Goal: Find specific page/section: Find specific page/section

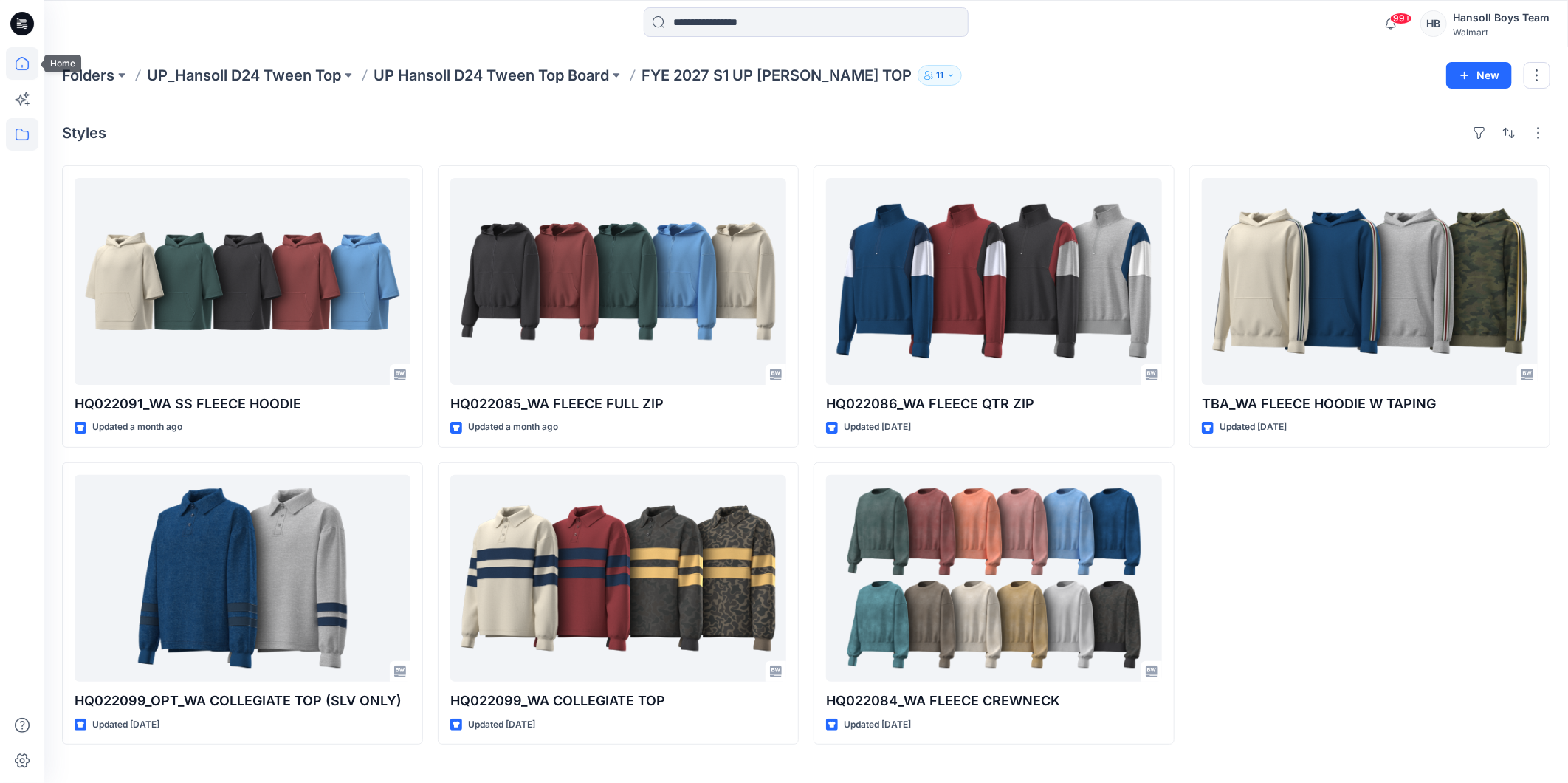
click at [10, 75] on icon at bounding box center [22, 63] width 33 height 33
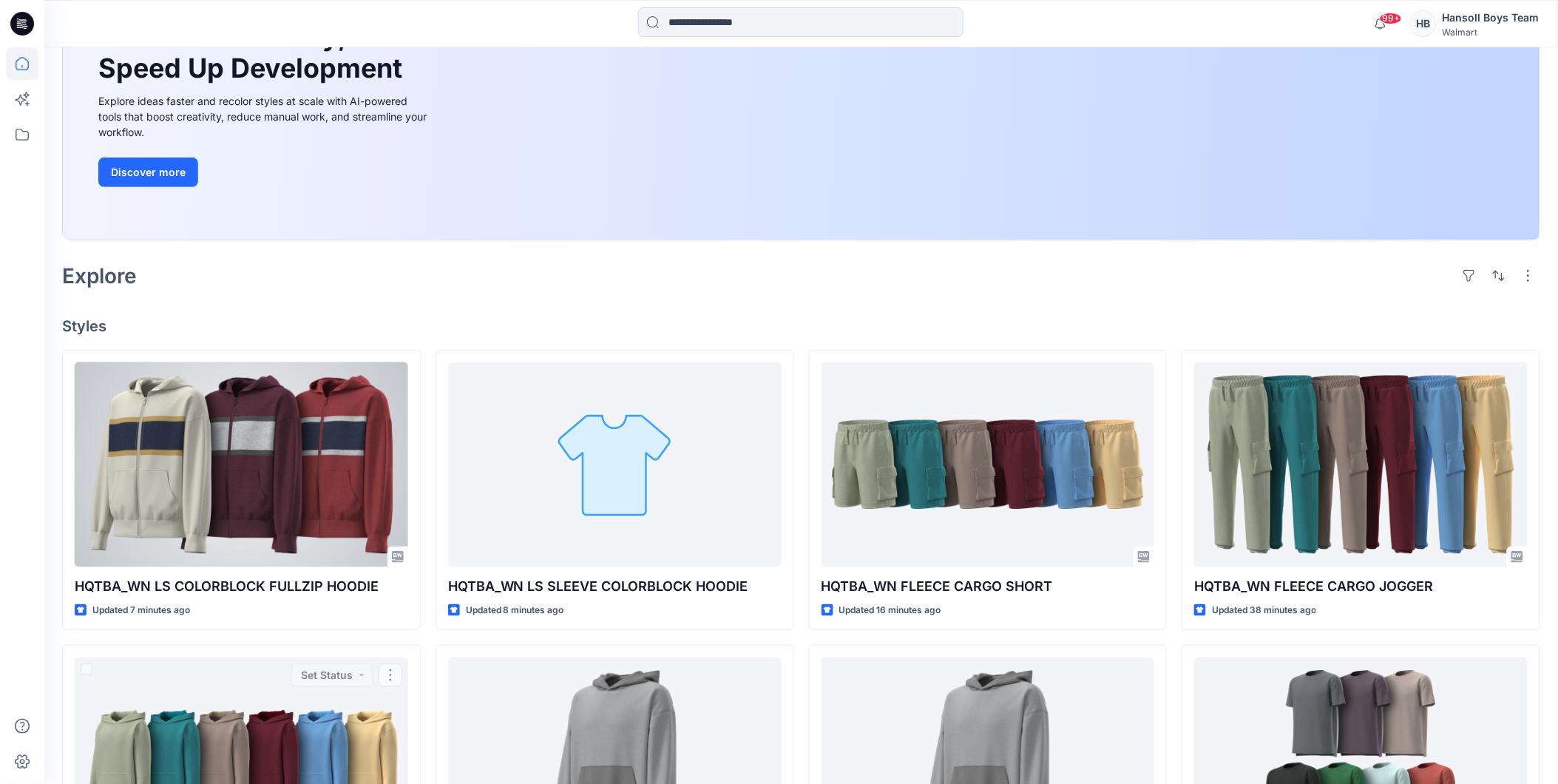
scroll to position [190, 0]
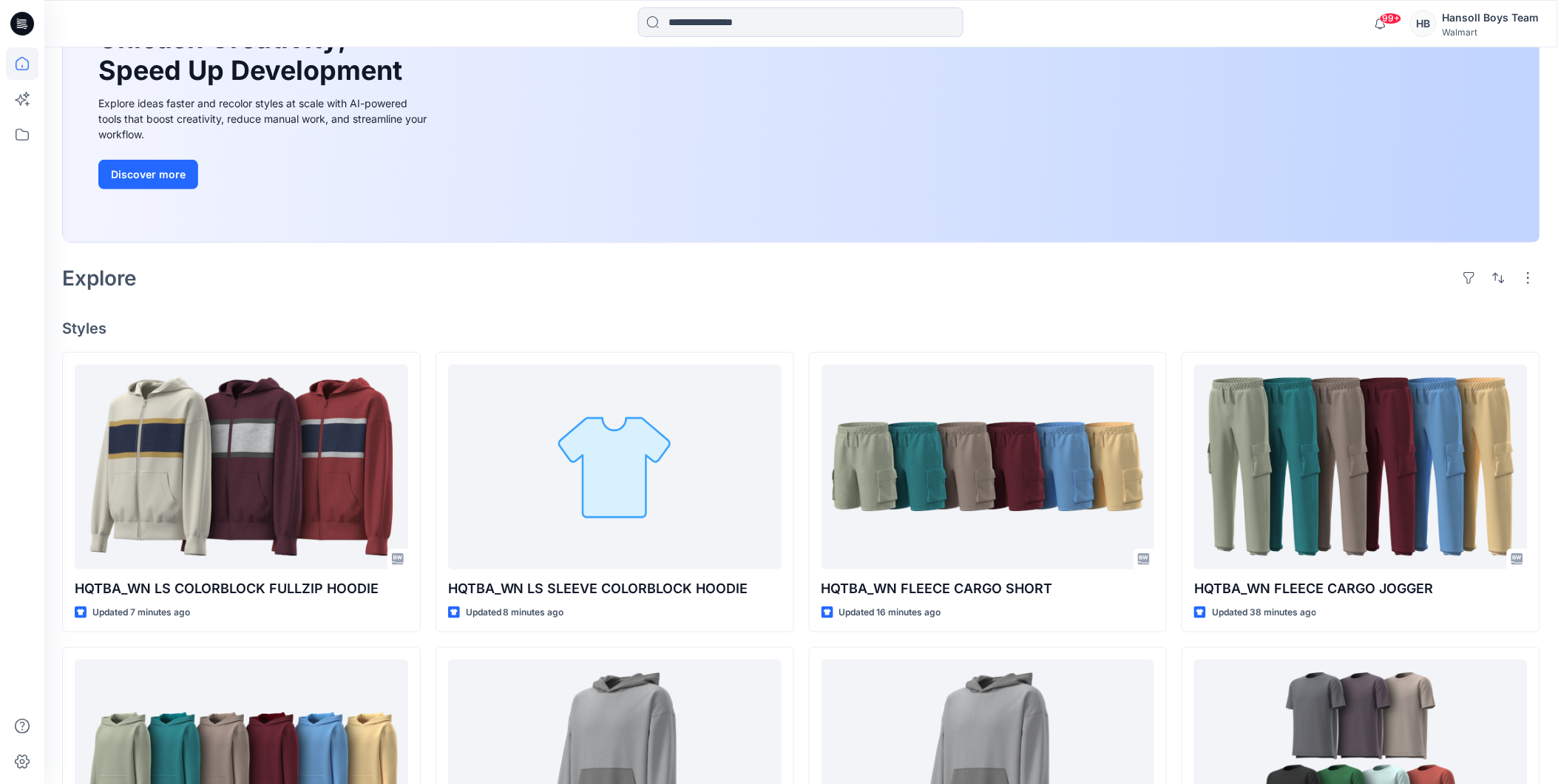
drag, startPoint x: 1107, startPoint y: 288, endPoint x: 1116, endPoint y: 288, distance: 9.0
click at [1107, 288] on div "Explore" at bounding box center [801, 278] width 1478 height 35
click at [19, 67] on icon at bounding box center [22, 63] width 33 height 33
click at [17, 132] on icon at bounding box center [22, 134] width 33 height 33
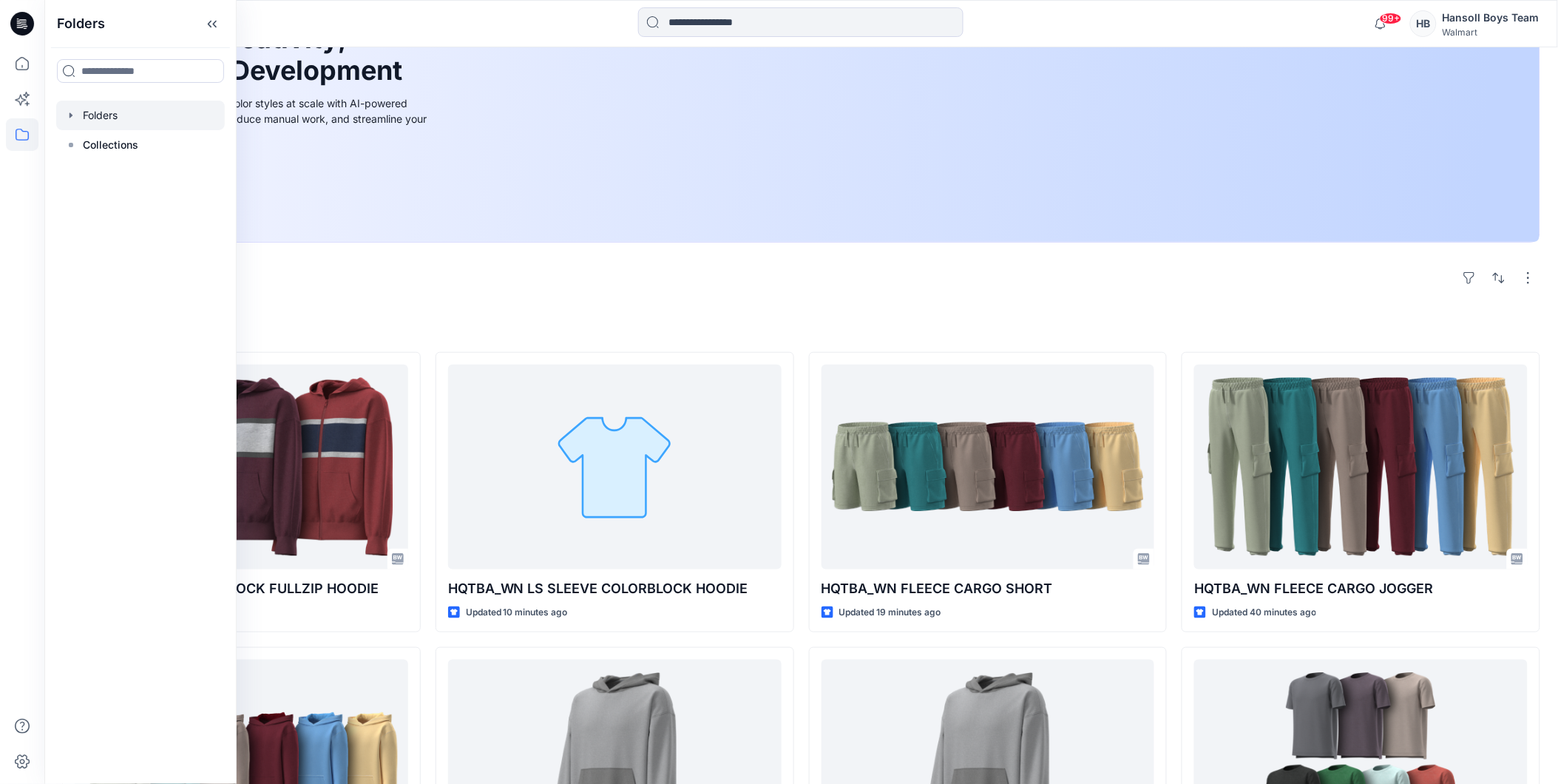
click at [116, 121] on div at bounding box center [141, 115] width 169 height 30
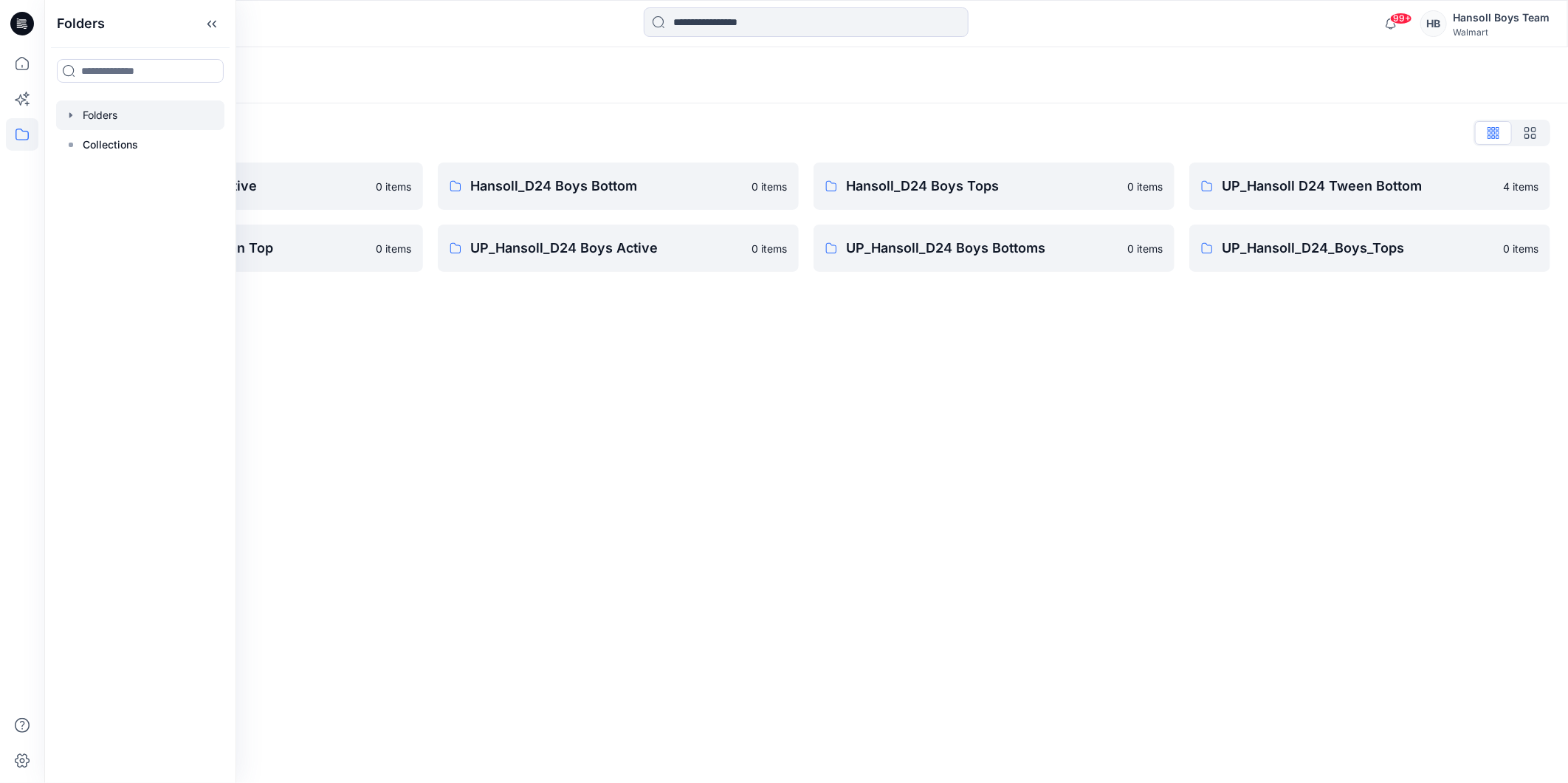
click at [979, 326] on div "Folders Folders List Hansoll_D24 Boys Active 0 items UP_Hansoll D24 Tween Top 0…" at bounding box center [806, 414] width 1523 height 735
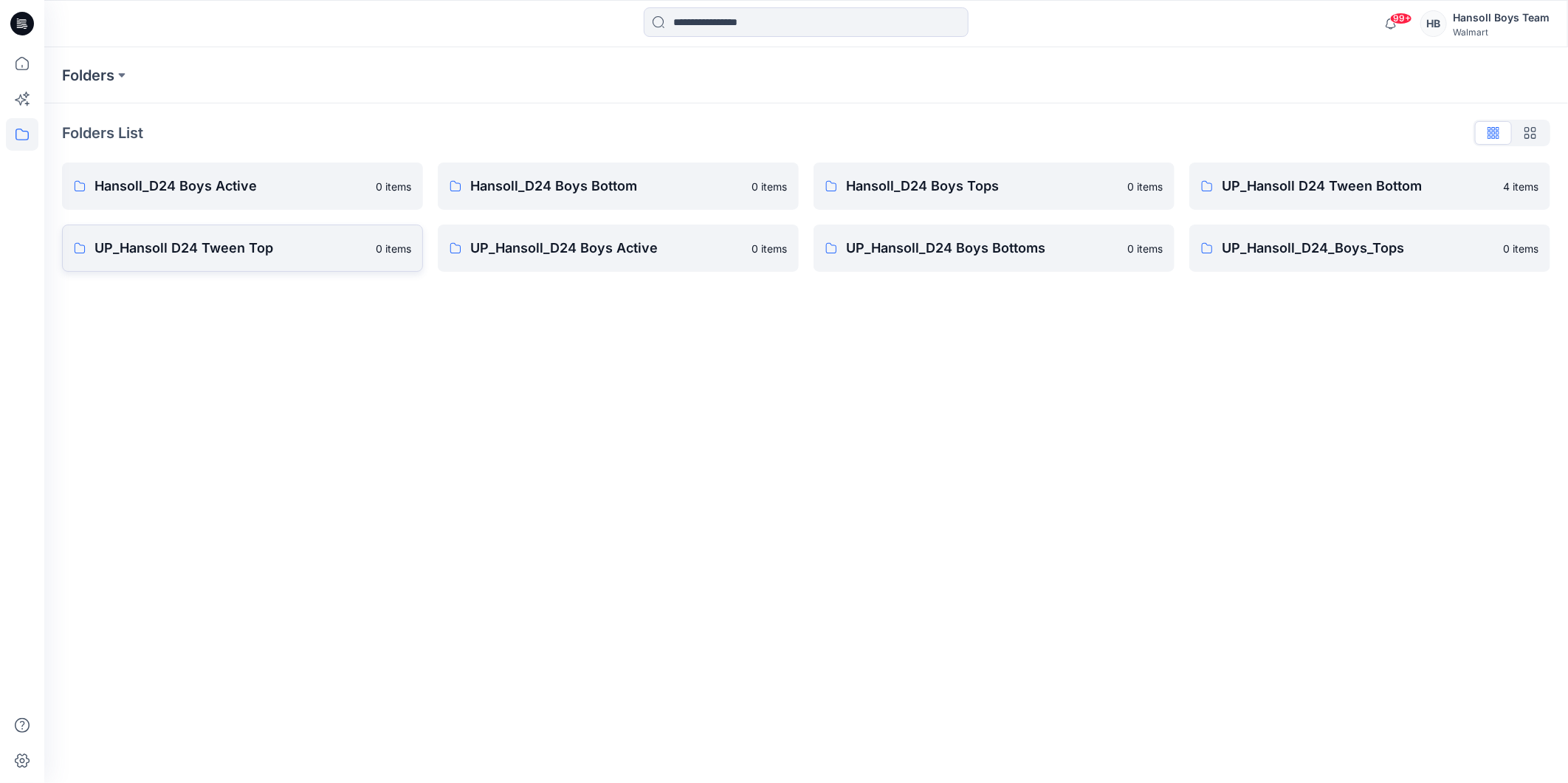
click at [229, 231] on link "UP_Hansoll D24 Tween Top 0 items" at bounding box center [242, 248] width 361 height 47
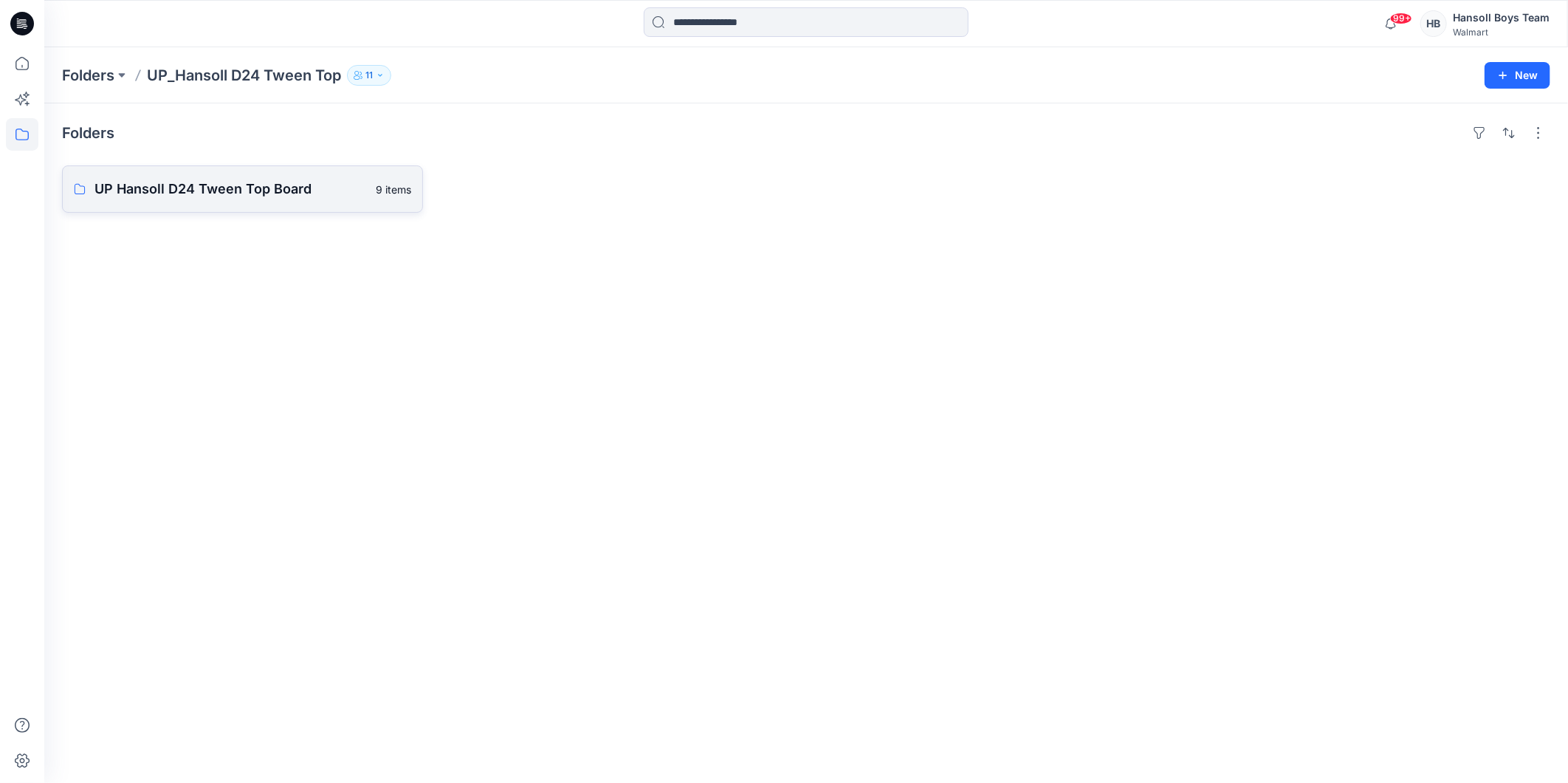
click at [231, 205] on link "UP Hansoll D24 Tween Top Board 9 items" at bounding box center [242, 189] width 361 height 47
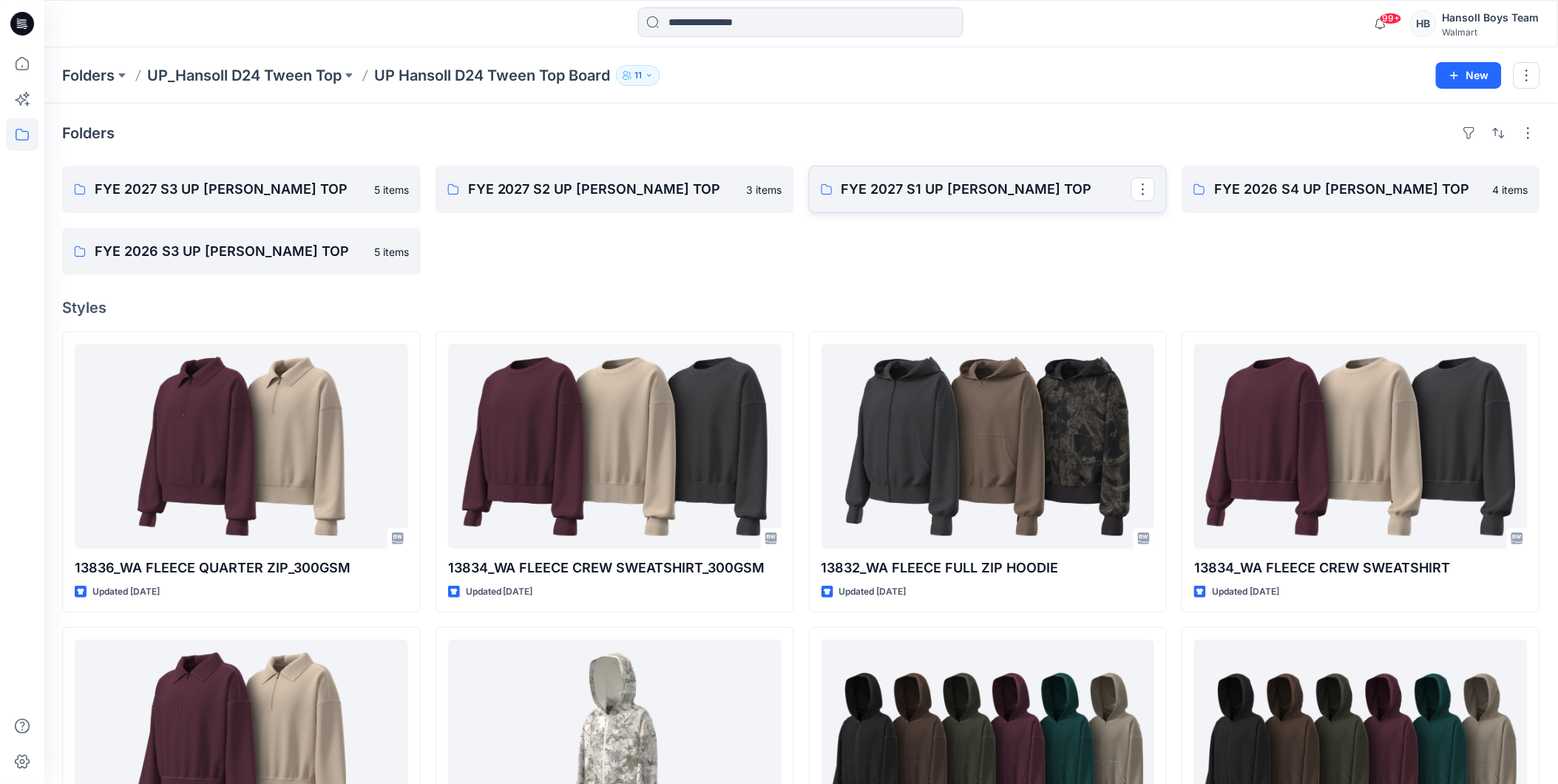
click at [884, 186] on p "FYE 2027 S1 UP [PERSON_NAME] TOP" at bounding box center [986, 189] width 291 height 21
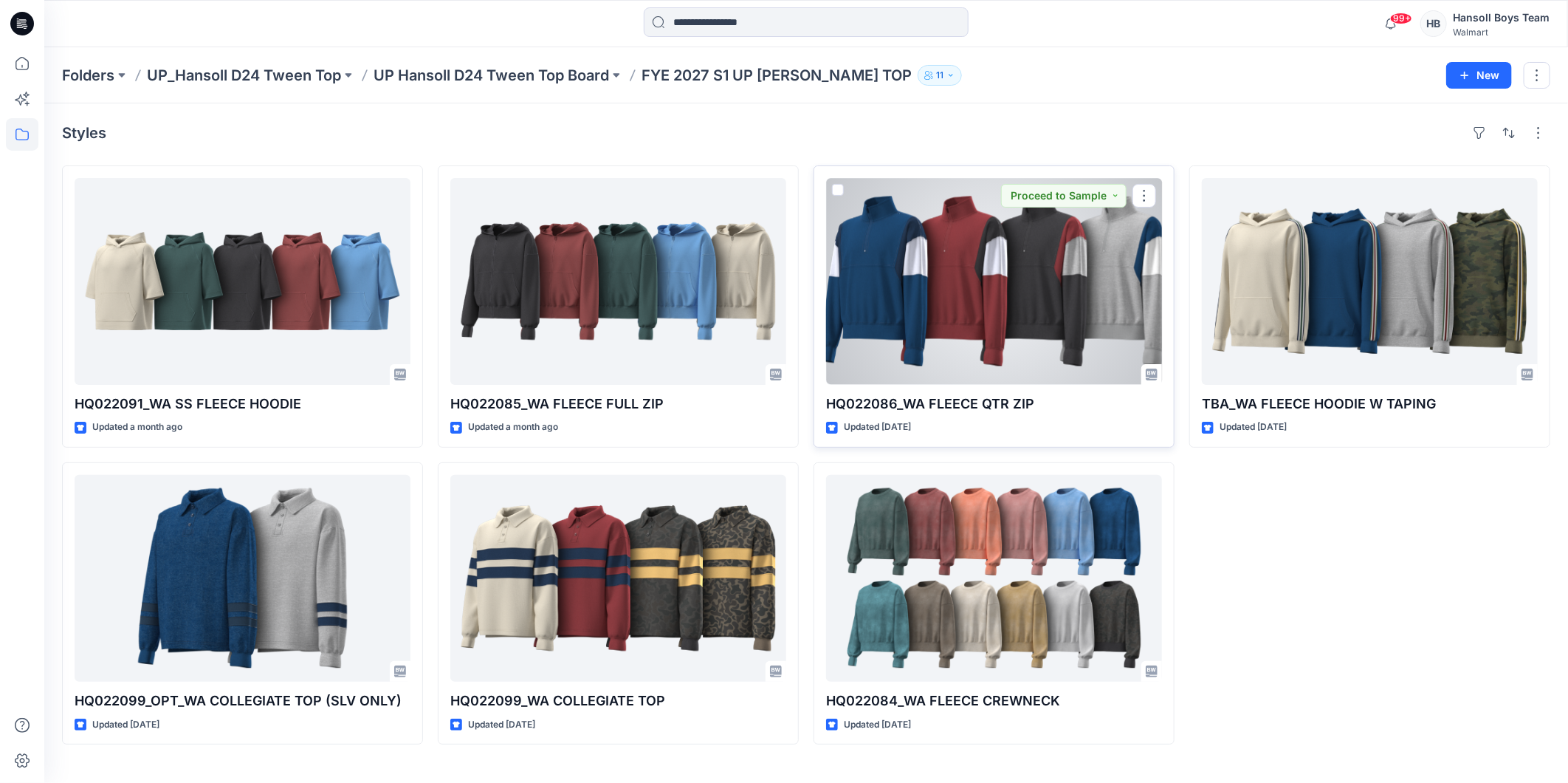
click at [1024, 267] on div at bounding box center [993, 281] width 336 height 207
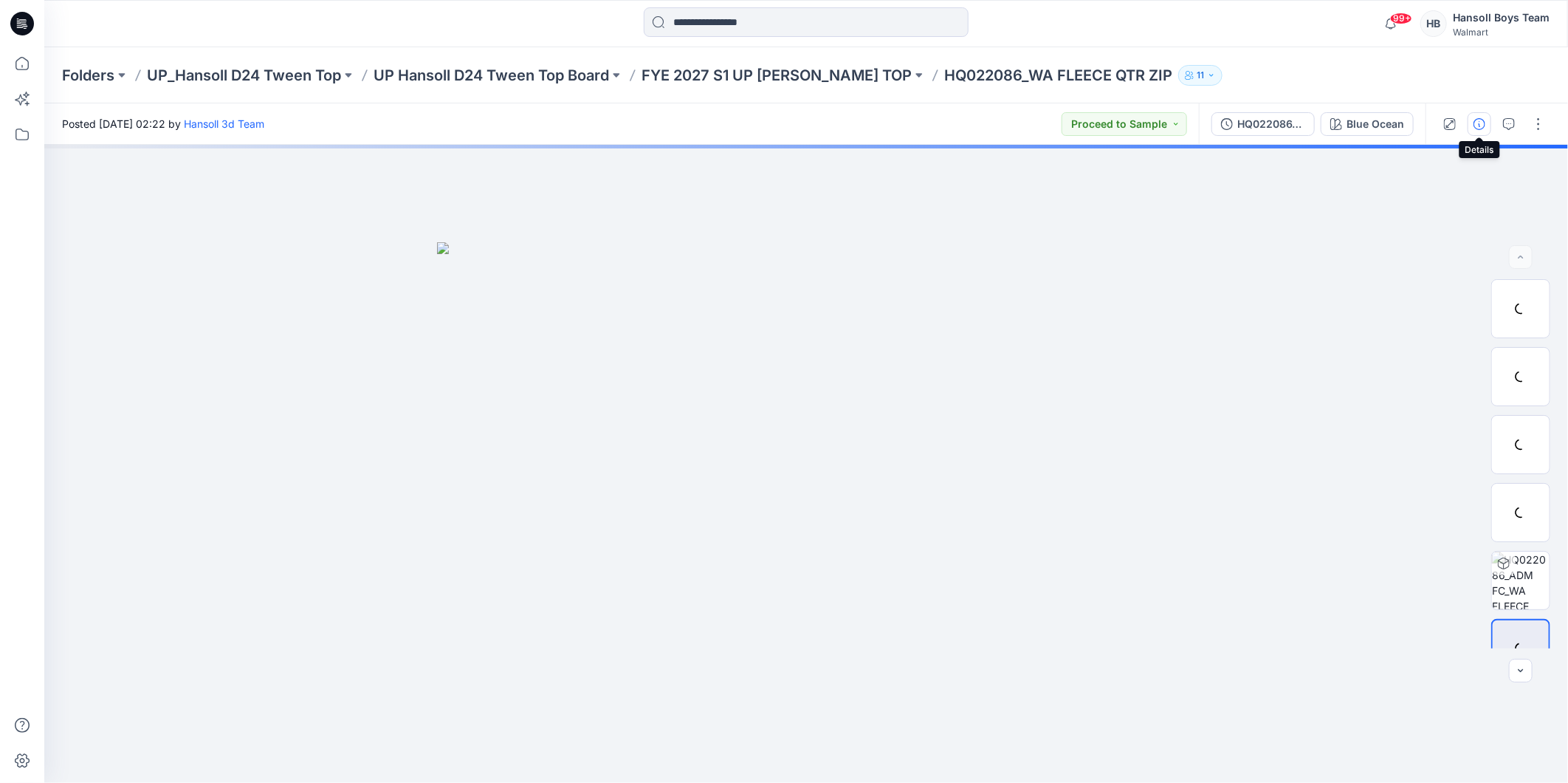
click at [1486, 125] on button "button" at bounding box center [1479, 124] width 24 height 24
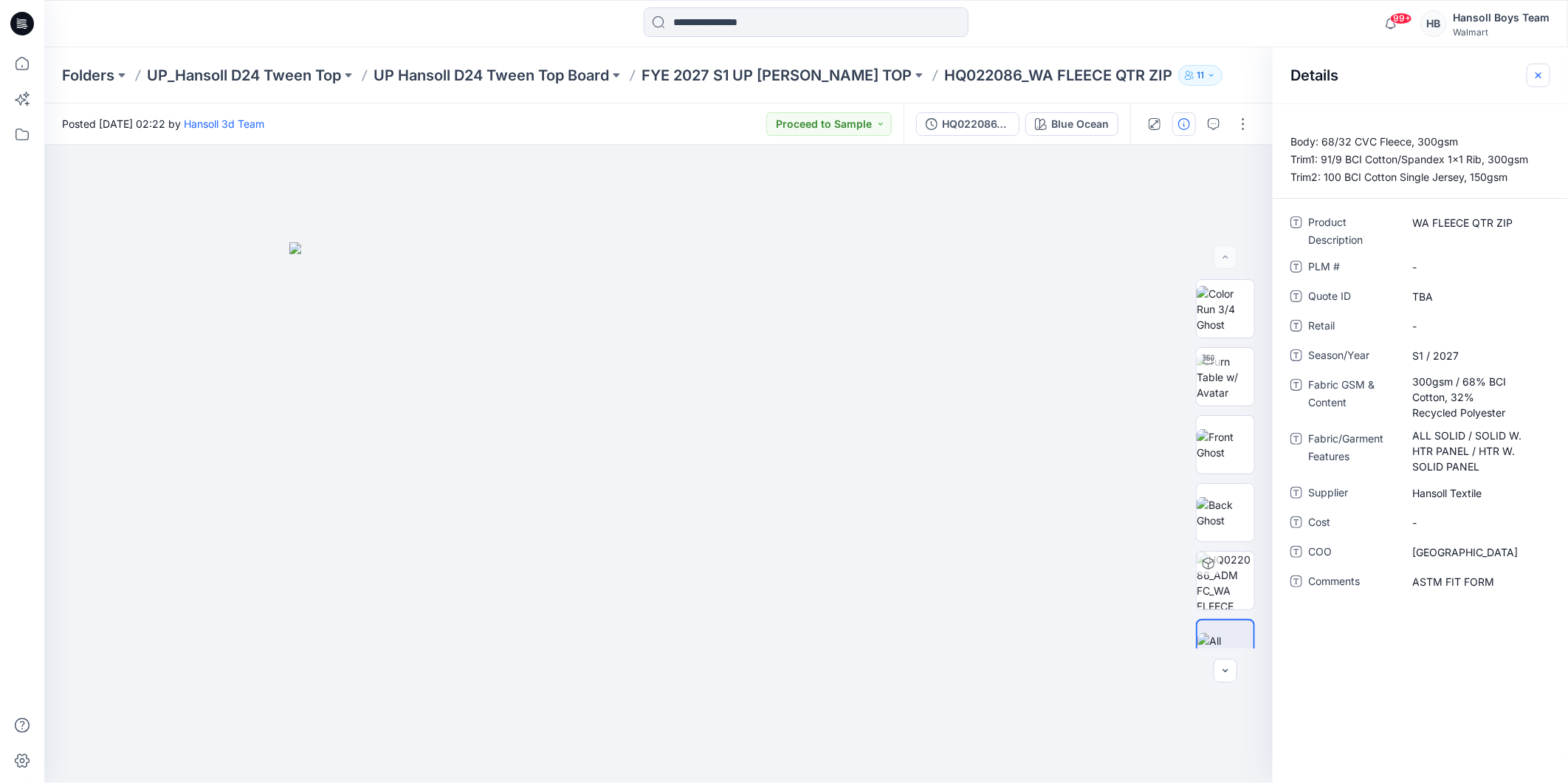
click at [1528, 76] on button "button" at bounding box center [1539, 75] width 24 height 24
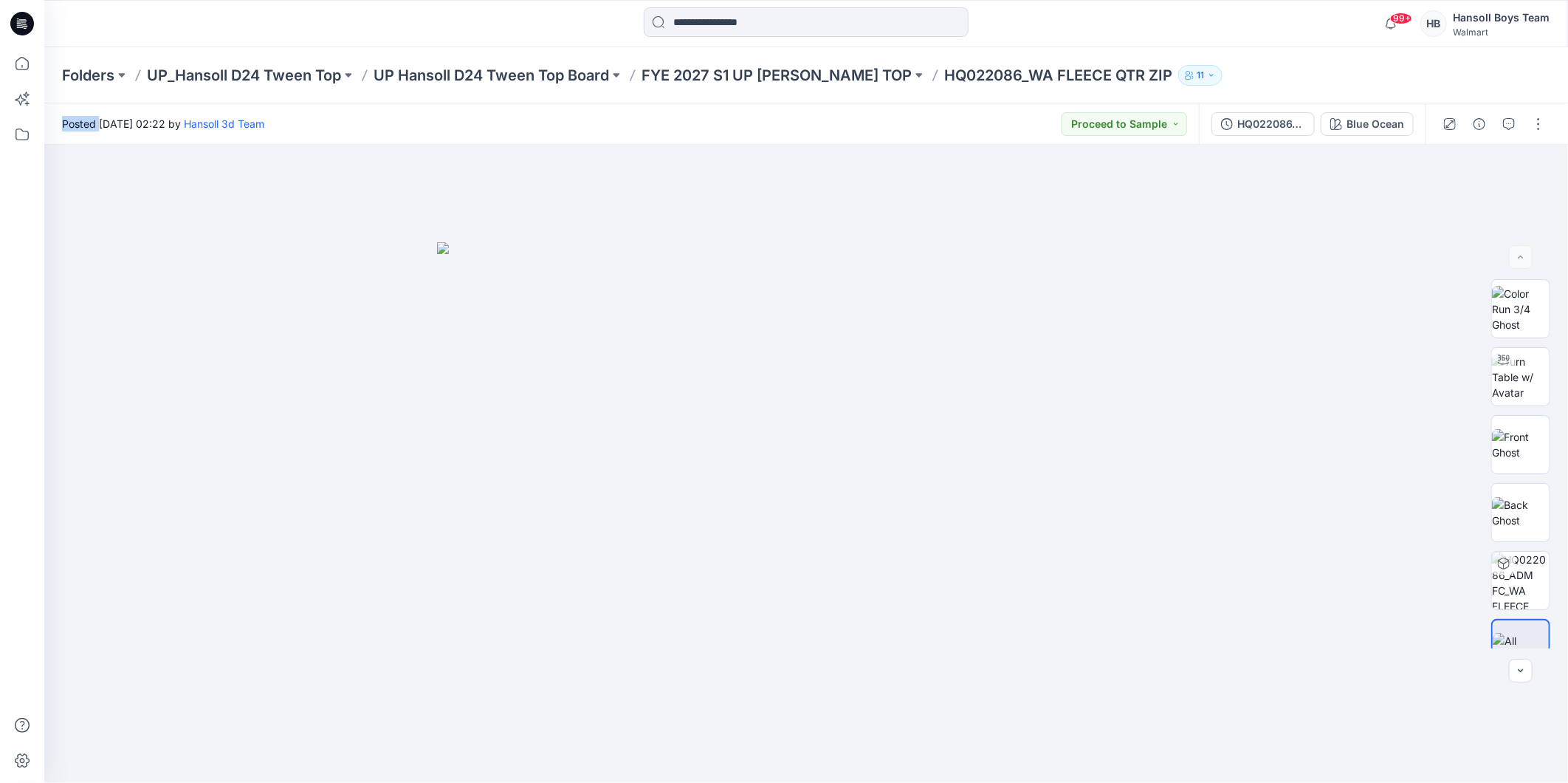
click at [1528, 76] on div "Folders UP_Hansoll D24 Tween Top UP Hansoll D24 Tween Top Board FYE 2027 S1 UP …" at bounding box center [806, 75] width 1523 height 56
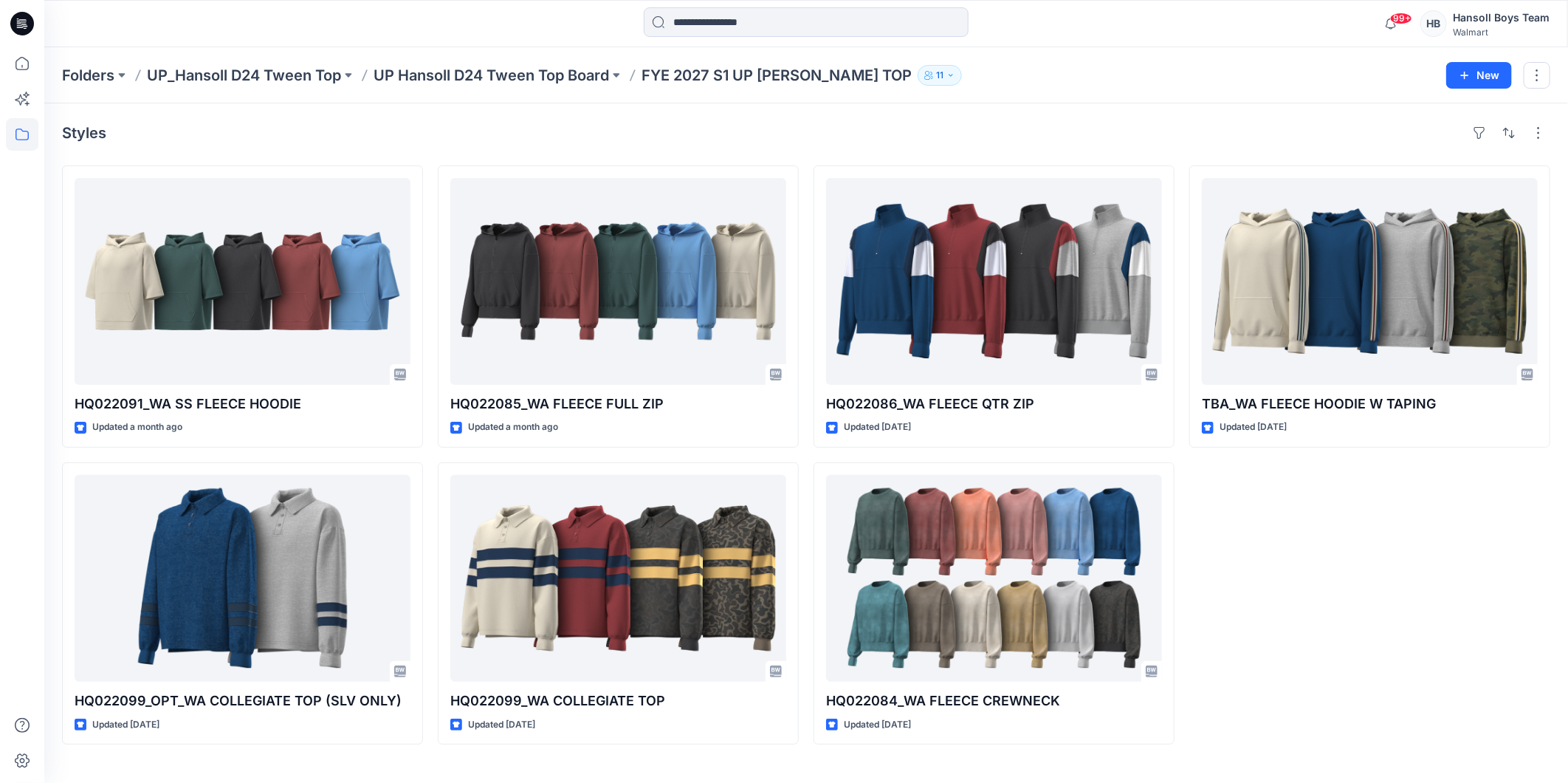
click at [1392, 534] on div "TBA_WA FLEECE HOODIE W TAPING Updated [DATE]" at bounding box center [1369, 455] width 361 height 579
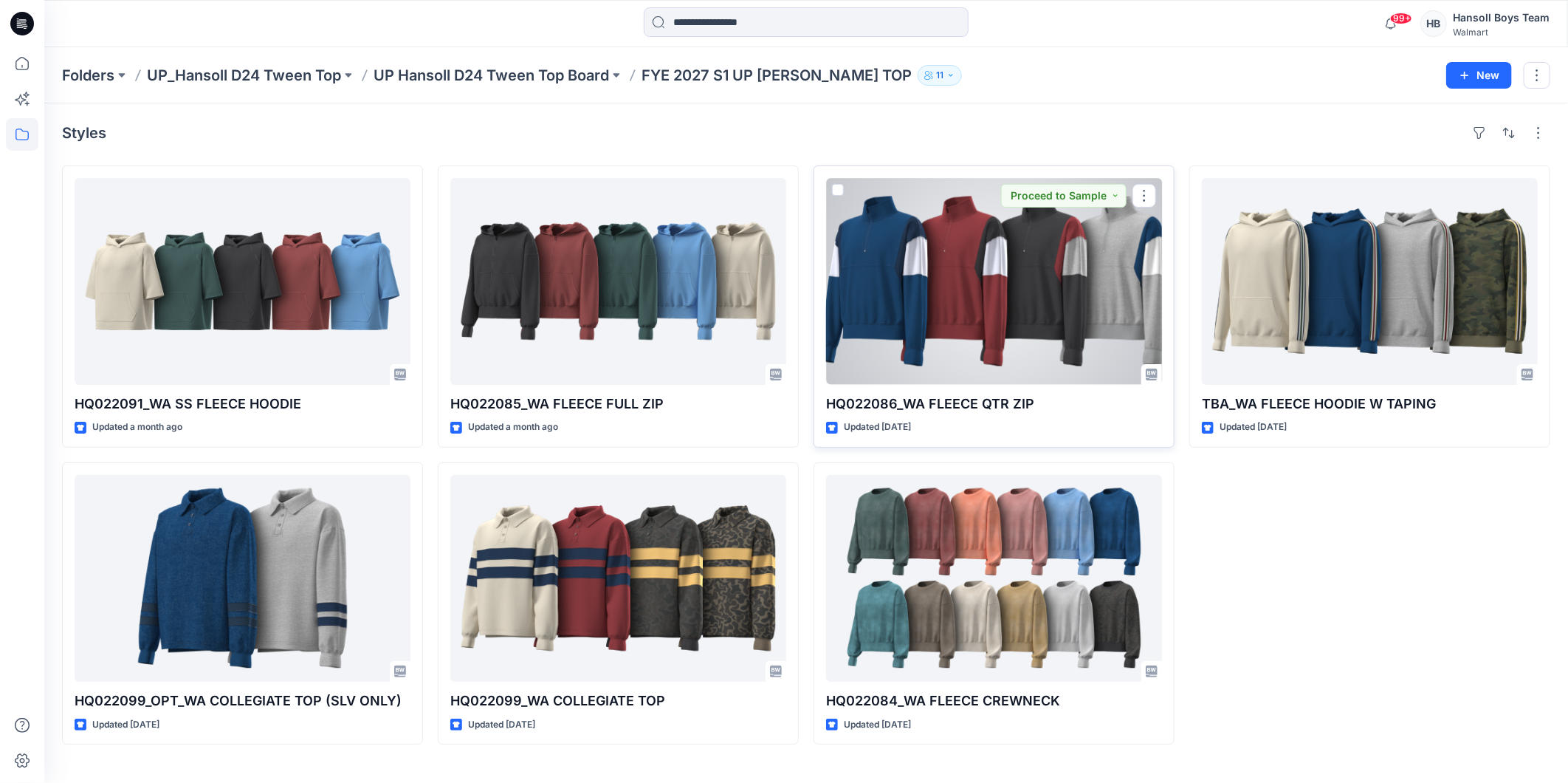
click at [865, 367] on div at bounding box center [993, 281] width 336 height 207
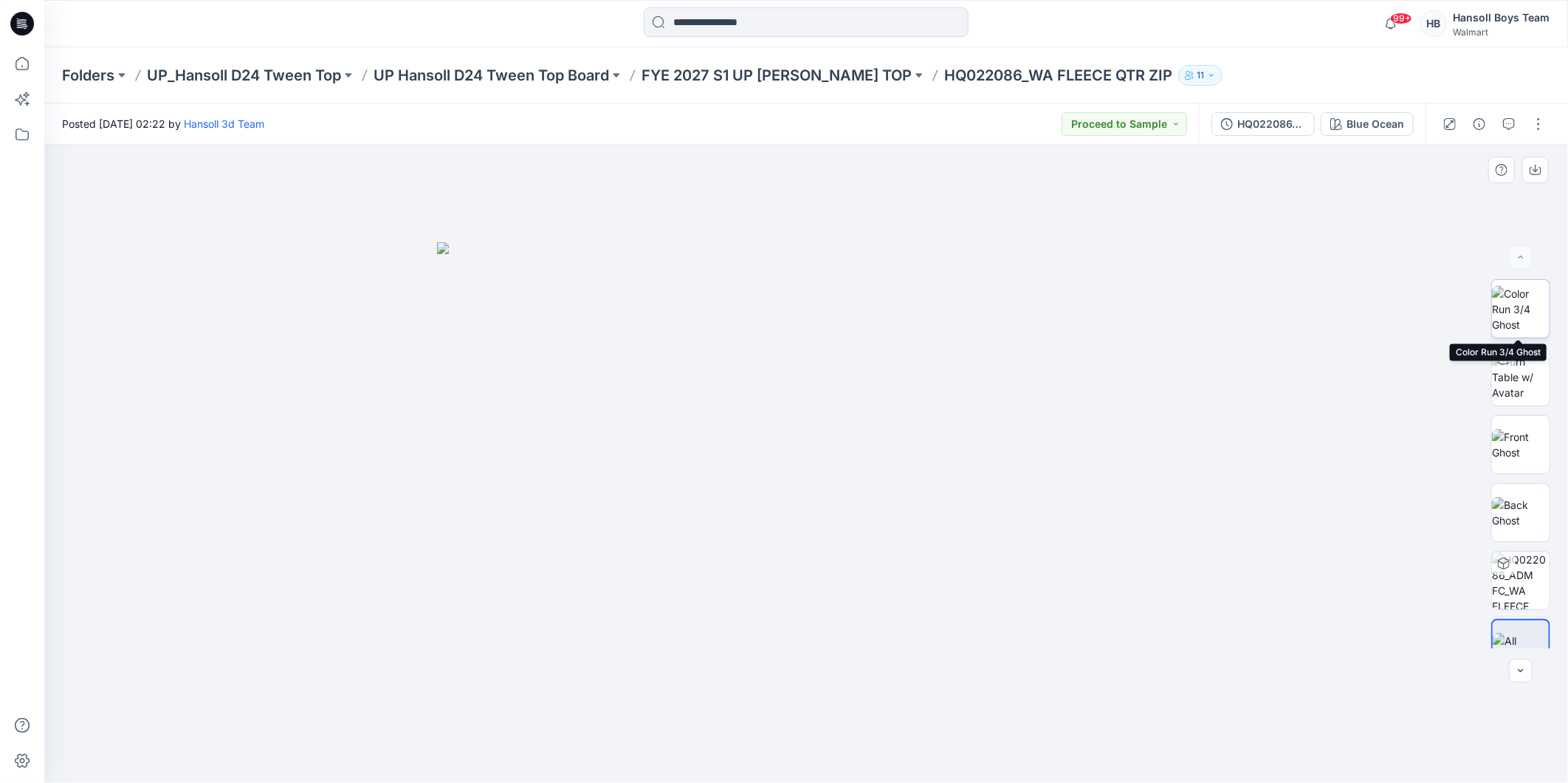
click at [1524, 301] on img at bounding box center [1520, 308] width 57 height 46
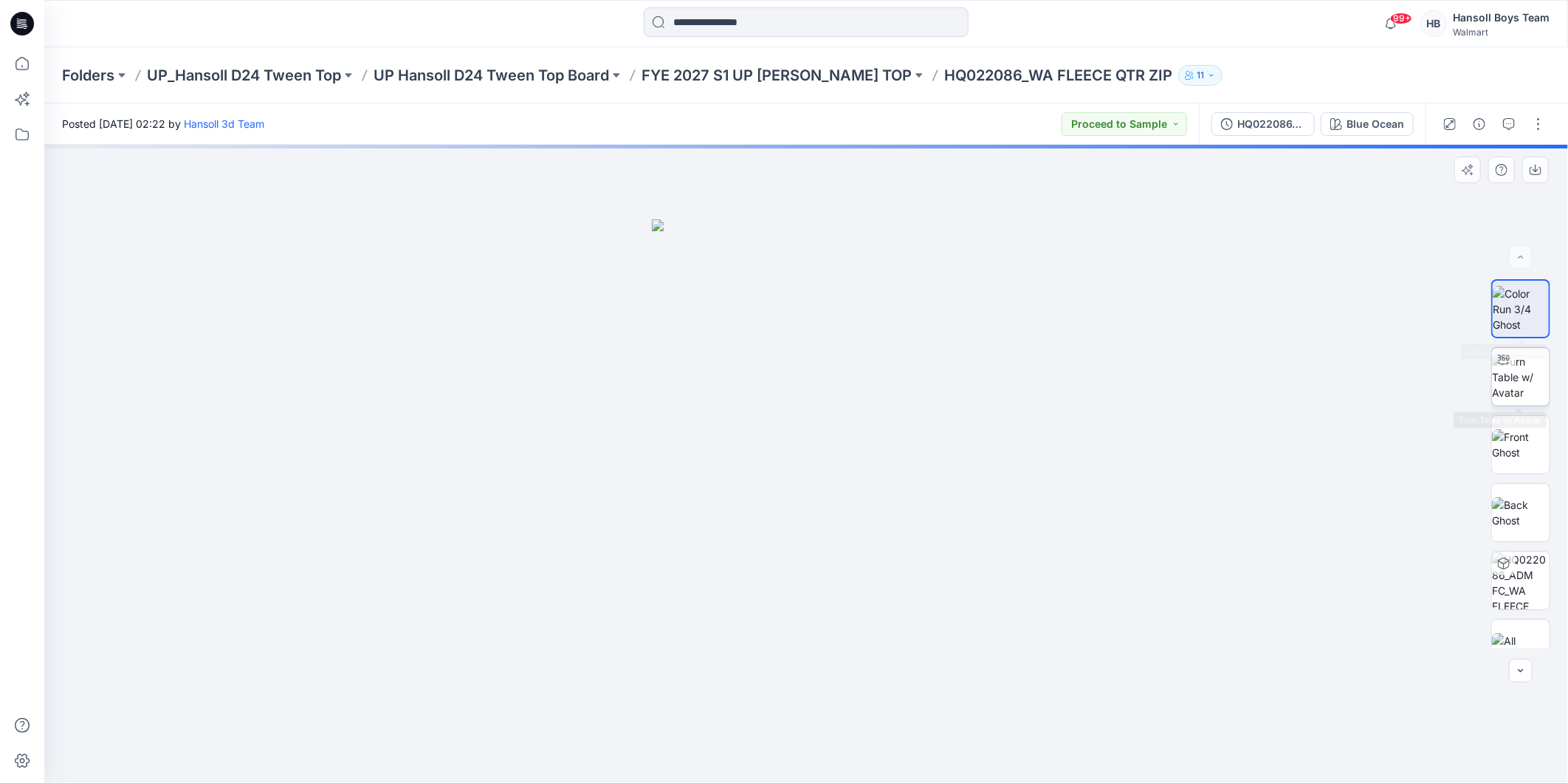
click at [1522, 363] on img at bounding box center [1520, 376] width 57 height 46
drag, startPoint x: 839, startPoint y: 447, endPoint x: 939, endPoint y: 489, distance: 108.5
click at [939, 489] on div at bounding box center [806, 464] width 1523 height 638
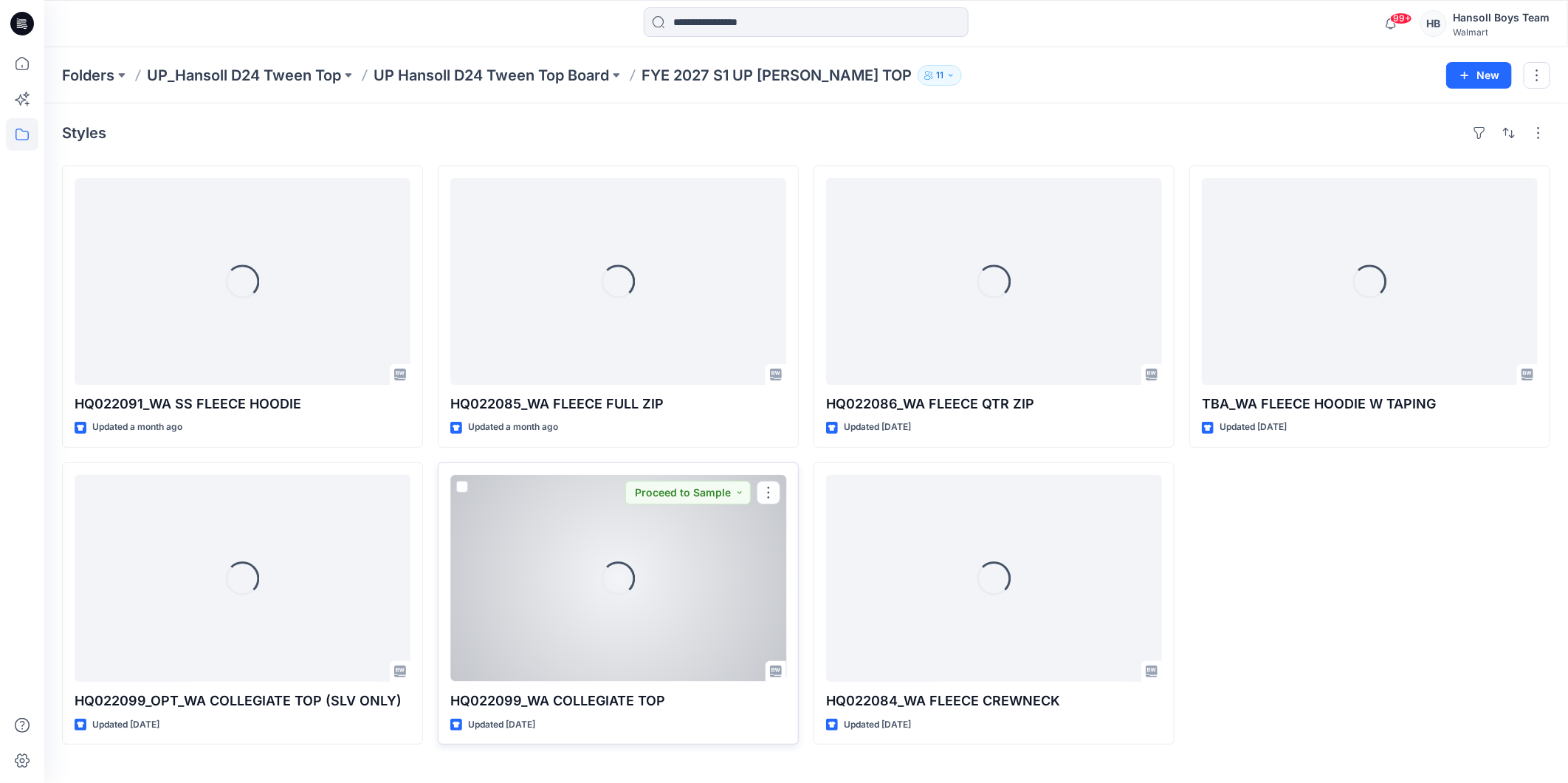
click at [635, 567] on div "Loading..." at bounding box center [619, 578] width 34 height 34
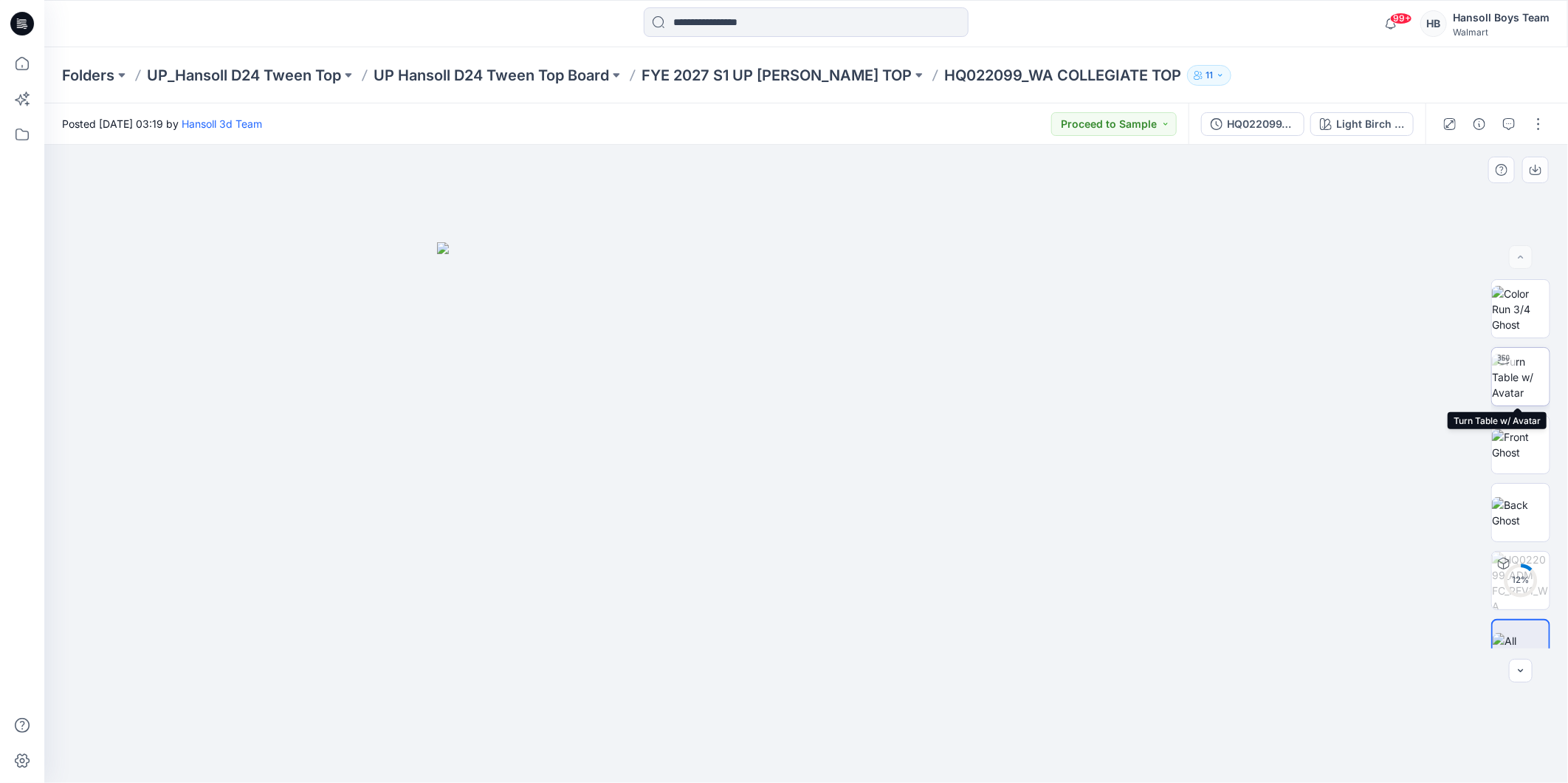
drag, startPoint x: 1515, startPoint y: 360, endPoint x: 1509, endPoint y: 366, distance: 8.5
click at [1515, 360] on img at bounding box center [1520, 376] width 57 height 46
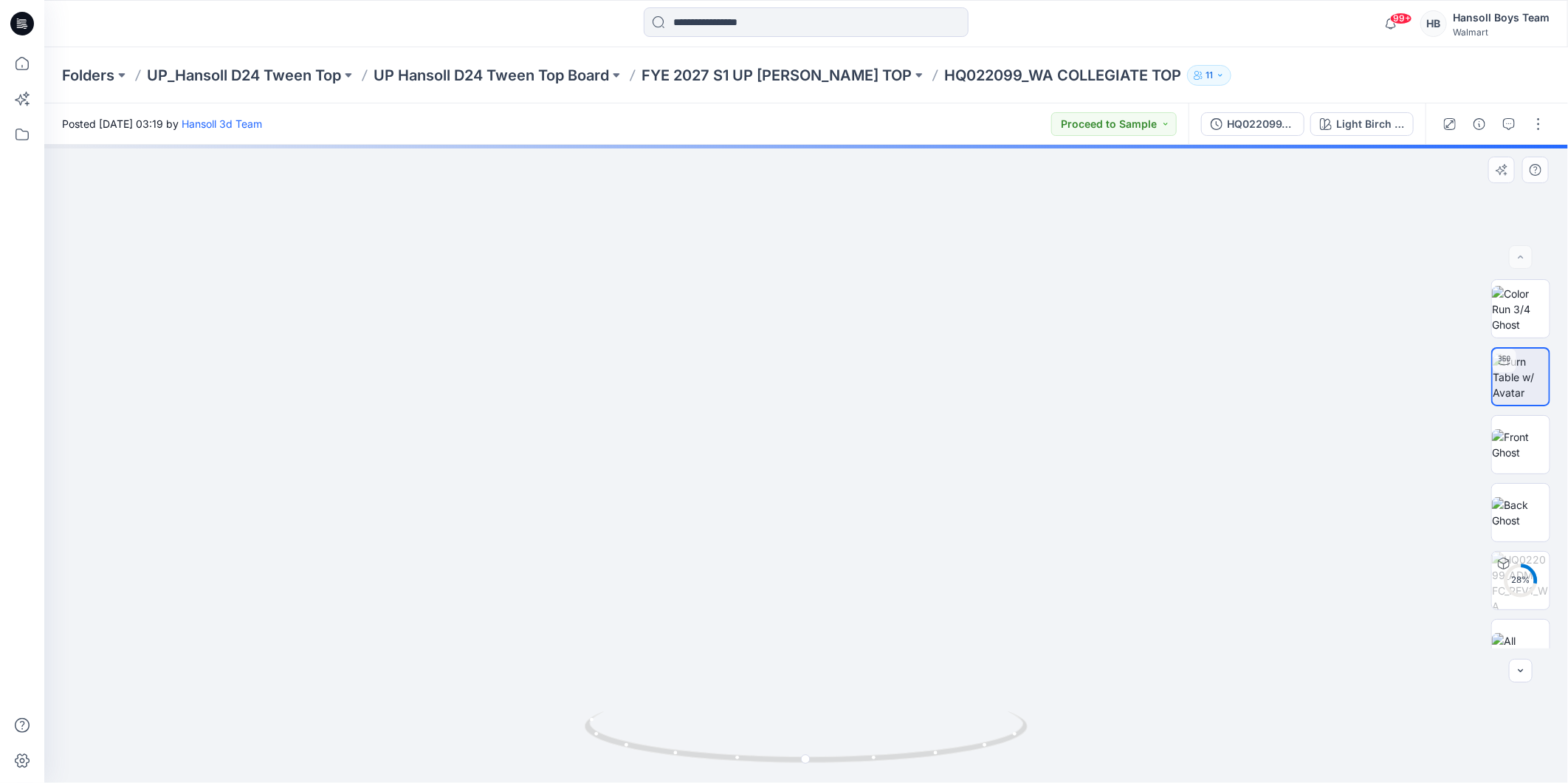
drag, startPoint x: 830, startPoint y: 291, endPoint x: 783, endPoint y: 477, distance: 191.8
click at [783, 477] on img at bounding box center [762, 312] width 1612 height 940
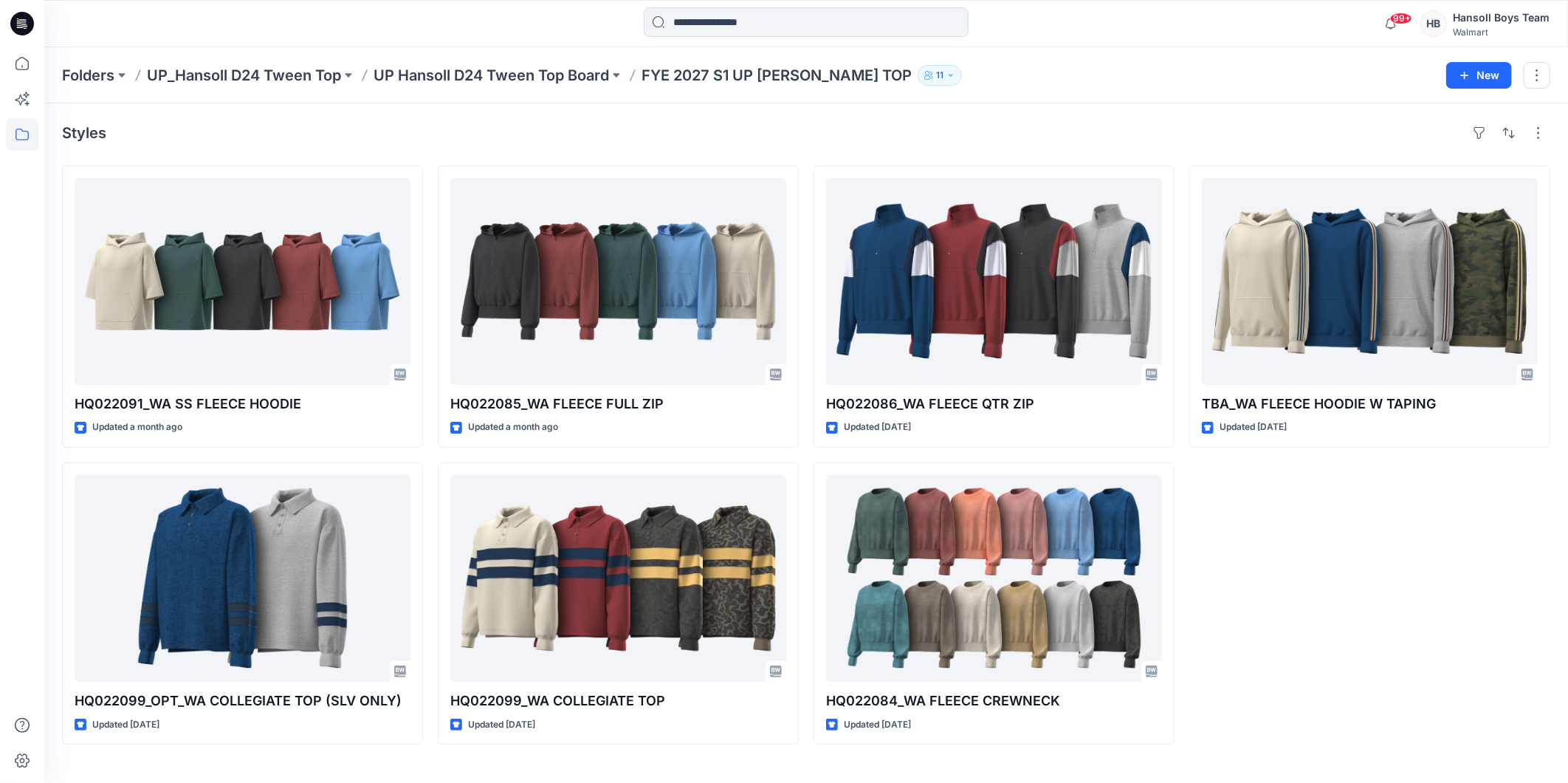
click at [1240, 81] on div "Folders UP_Hansoll D24 Tween Top UP Hansoll D24 Tween Top Board FYE 2027 S1 UP …" at bounding box center [748, 75] width 1373 height 21
